Goal: Information Seeking & Learning: Learn about a topic

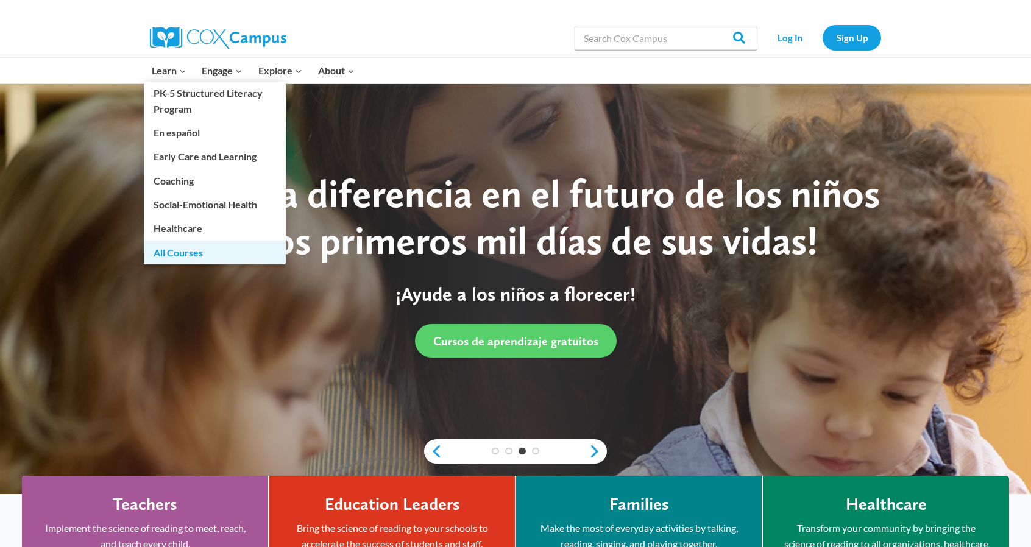
click at [185, 257] on link "All Courses" at bounding box center [215, 252] width 142 height 23
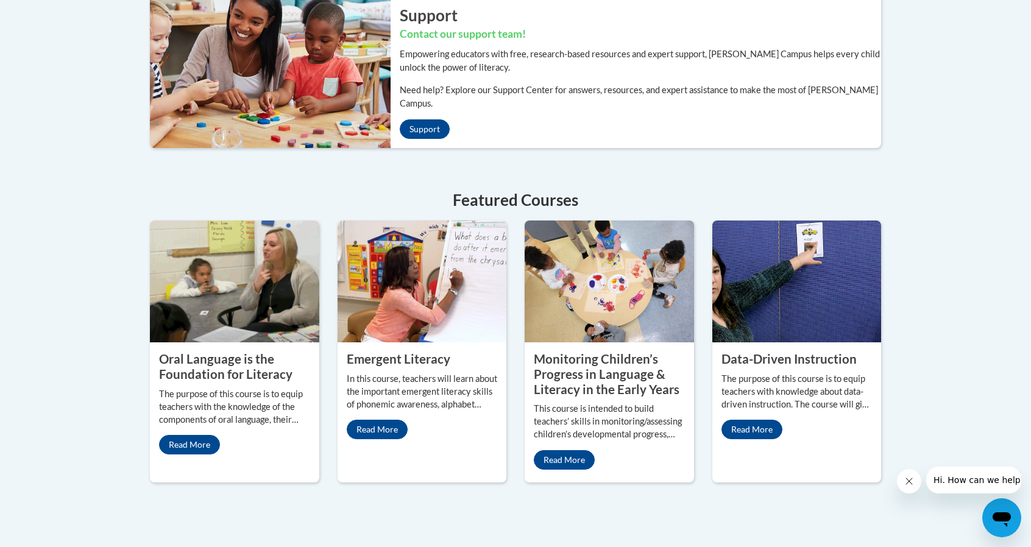
scroll to position [427, 0]
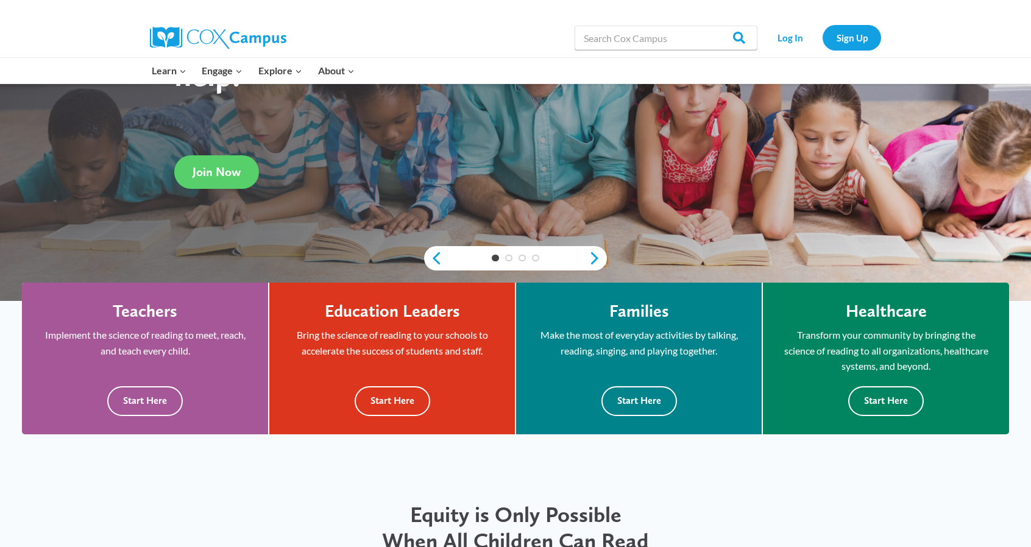
scroll to position [194, 0]
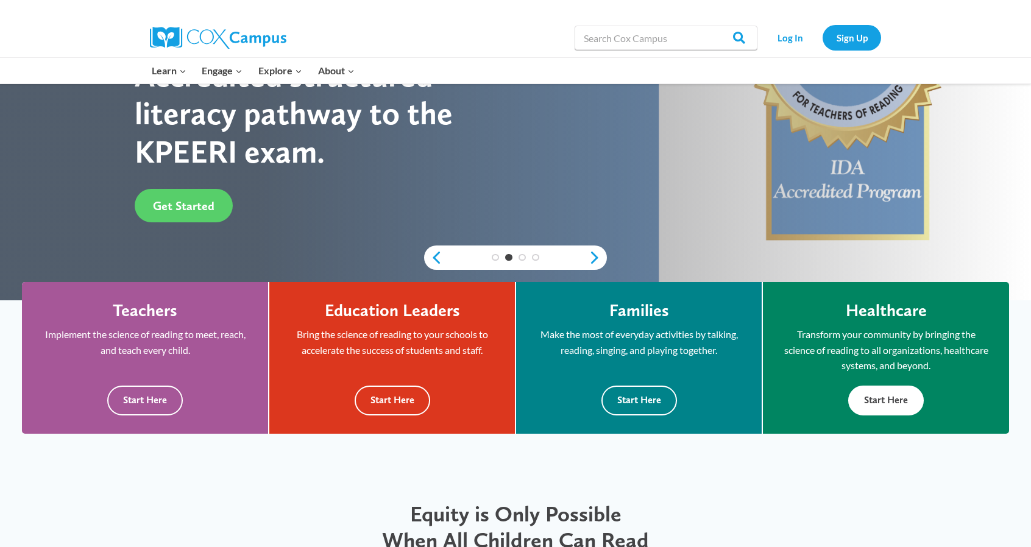
click at [868, 399] on button "Start Here" at bounding box center [886, 401] width 76 height 30
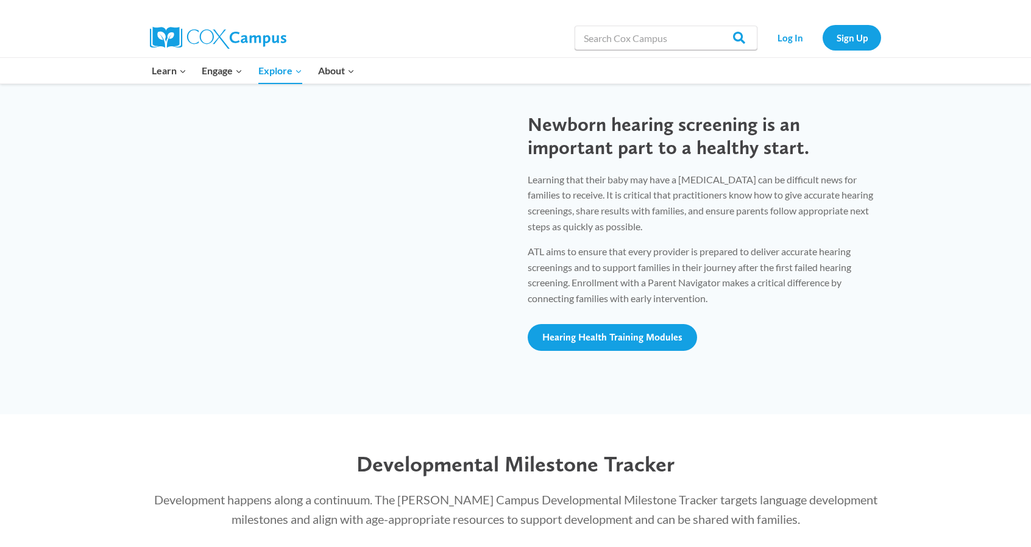
scroll to position [1136, 0]
